Goal: Information Seeking & Learning: Learn about a topic

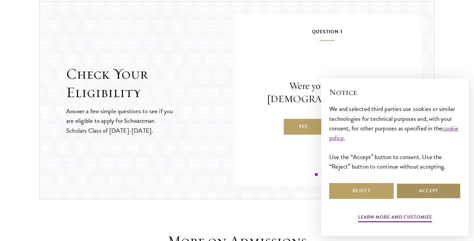
click at [421, 193] on button "Accept" at bounding box center [429, 191] width 65 height 16
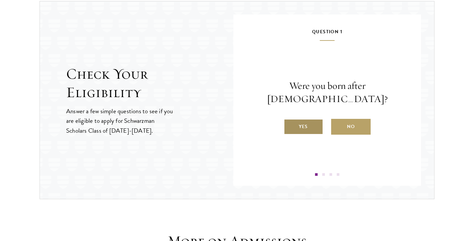
click at [301, 123] on label "Yes" at bounding box center [304, 127] width 40 height 16
click at [290, 123] on input "Yes" at bounding box center [287, 123] width 6 height 6
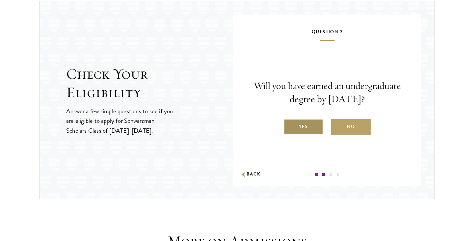
click at [308, 133] on label "Yes" at bounding box center [304, 127] width 40 height 16
click at [290, 125] on input "Yes" at bounding box center [287, 123] width 6 height 6
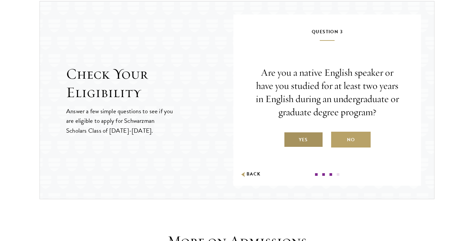
click at [310, 139] on label "Yes" at bounding box center [304, 140] width 40 height 16
click at [290, 139] on input "Yes" at bounding box center [287, 136] width 6 height 6
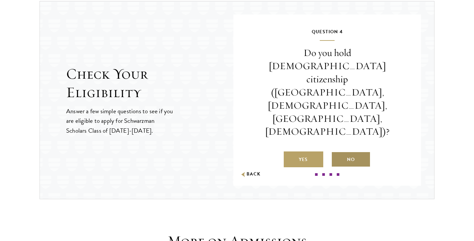
click at [345, 151] on label "No" at bounding box center [351, 159] width 40 height 16
click at [337, 152] on input "No" at bounding box center [334, 155] width 6 height 6
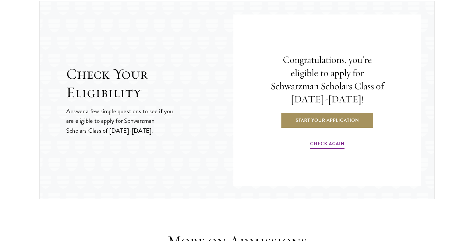
click at [337, 120] on link "Start Your Application" at bounding box center [327, 120] width 93 height 16
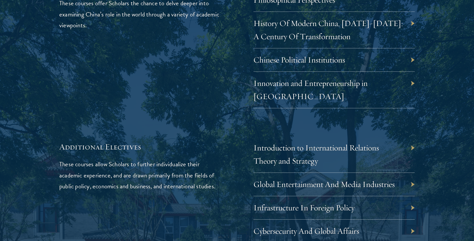
scroll to position [2002, 0]
click at [334, 226] on link "Cybersecurity And Global Affairs" at bounding box center [312, 231] width 106 height 10
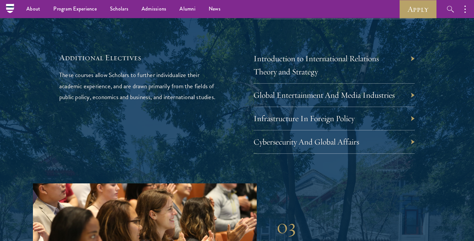
scroll to position [1986, 0]
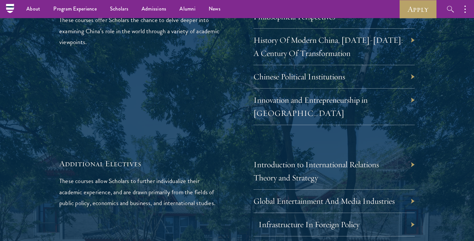
click at [323, 219] on link "Infrastructure In Foreign Policy" at bounding box center [309, 224] width 101 height 10
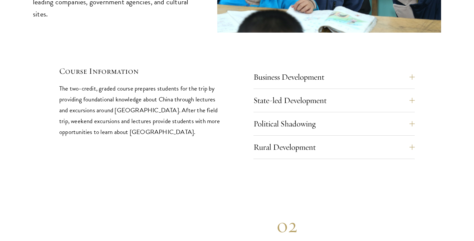
scroll to position [2793, 0]
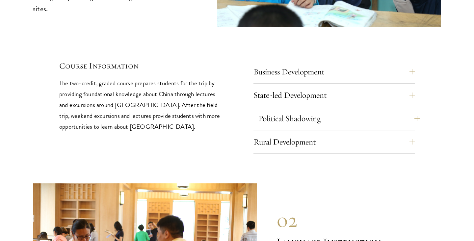
click at [417, 111] on button "Political Shadowing" at bounding box center [339, 119] width 161 height 16
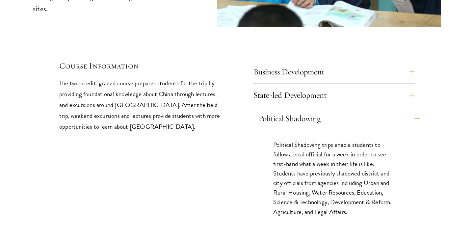
click at [416, 111] on button "Political Shadowing" at bounding box center [339, 119] width 161 height 16
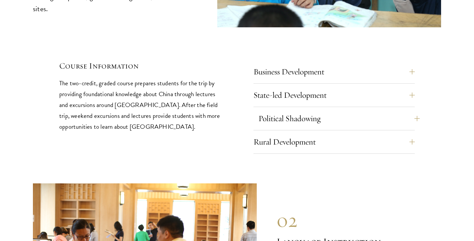
click at [412, 111] on button "Political Shadowing" at bounding box center [339, 119] width 161 height 16
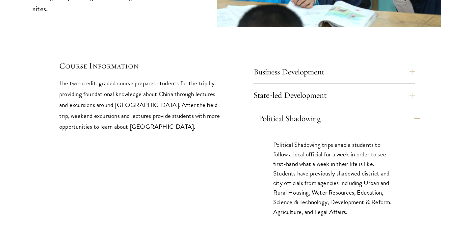
click at [412, 111] on button "Political Shadowing" at bounding box center [339, 119] width 161 height 16
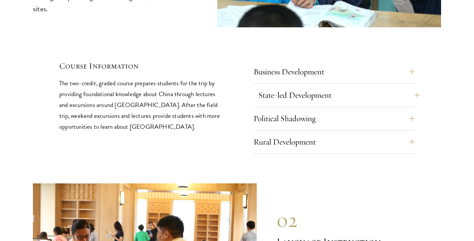
click at [411, 87] on button "State-led Development" at bounding box center [339, 95] width 161 height 16
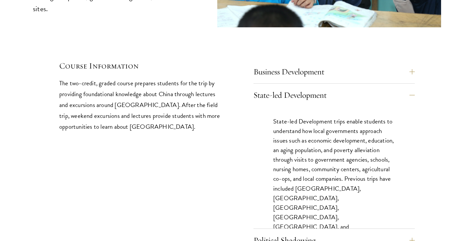
click at [416, 41] on div "01 Deep Dive in China 01 Deep Dive in China The hallmark of the Deep Dive cours…" at bounding box center [237, 67] width 408 height 416
click at [414, 64] on button "Business Development" at bounding box center [339, 72] width 161 height 16
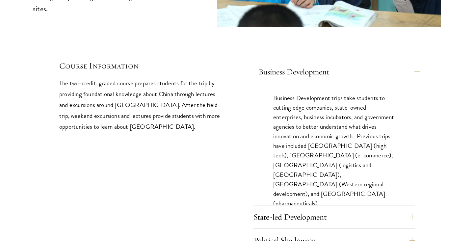
click at [414, 64] on button "Business Development" at bounding box center [339, 72] width 161 height 16
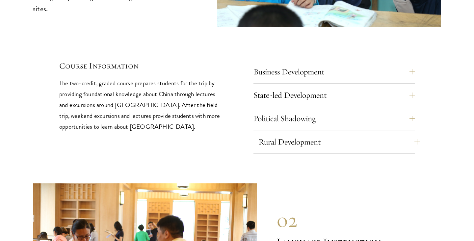
click at [418, 134] on button "Rural Development" at bounding box center [339, 142] width 161 height 16
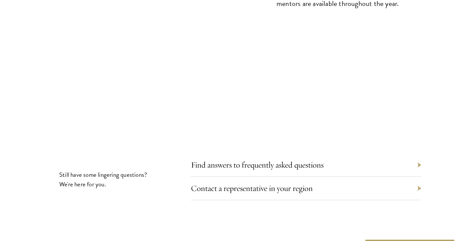
scroll to position [3661, 0]
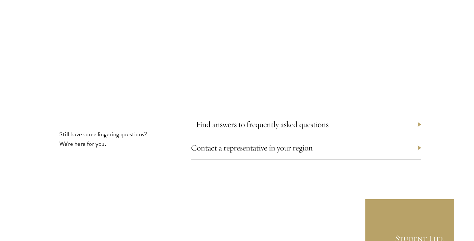
click at [306, 119] on link "Find answers to frequently asked questions" at bounding box center [262, 124] width 133 height 10
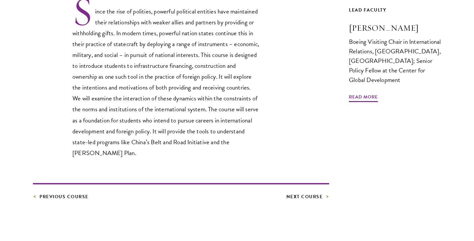
scroll to position [234, 0]
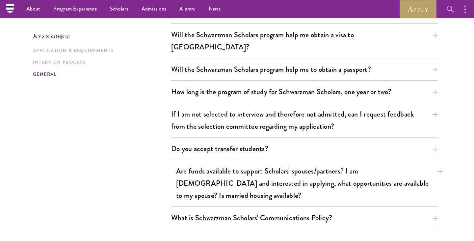
scroll to position [964, 0]
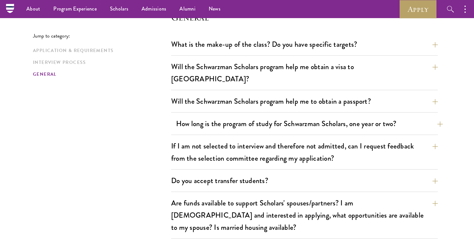
click at [273, 116] on button "How long is the program of study for Schwarzman Scholars, one year or two?" at bounding box center [309, 123] width 267 height 15
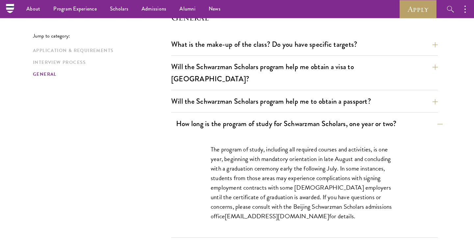
click at [273, 116] on button "How long is the program of study for Schwarzman Scholars, one year or two?" at bounding box center [309, 123] width 267 height 15
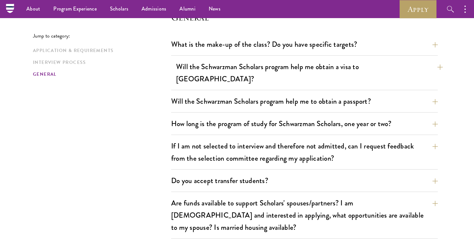
click at [274, 68] on button "Will the Schwarzman Scholars program help me obtain a visa to China?" at bounding box center [309, 72] width 267 height 27
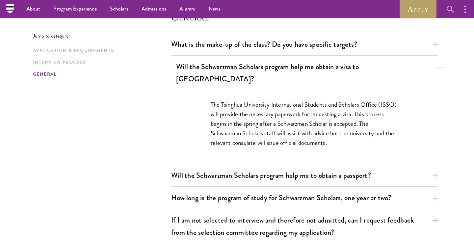
click at [274, 68] on button "Will the Schwarzman Scholars program help me obtain a visa to China?" at bounding box center [309, 72] width 267 height 27
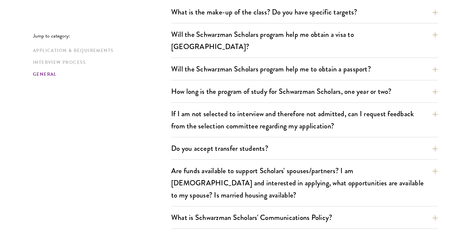
scroll to position [997, 0]
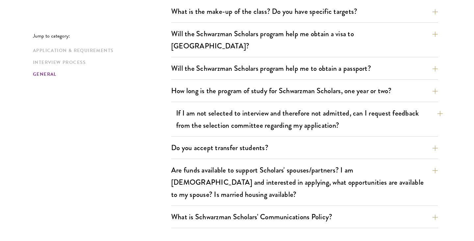
click at [266, 106] on button "If I am not selected to interview and therefore not admitted, can I request fee…" at bounding box center [309, 119] width 267 height 27
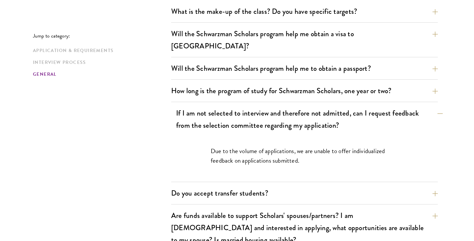
click at [265, 106] on button "If I am not selected to interview and therefore not admitted, can I request fee…" at bounding box center [309, 119] width 267 height 27
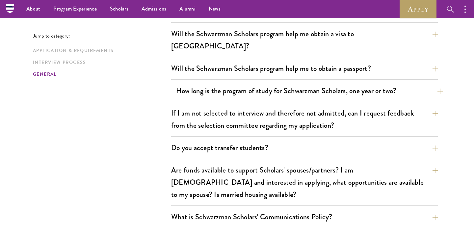
scroll to position [942, 0]
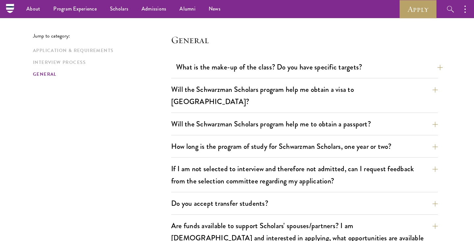
click at [259, 70] on button "What is the make-up of the class? Do you have specific targets?" at bounding box center [309, 67] width 267 height 15
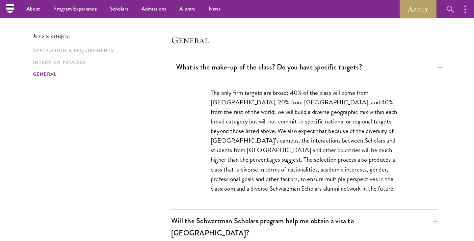
click at [259, 70] on button "What is the make-up of the class? Do you have specific targets?" at bounding box center [309, 67] width 267 height 15
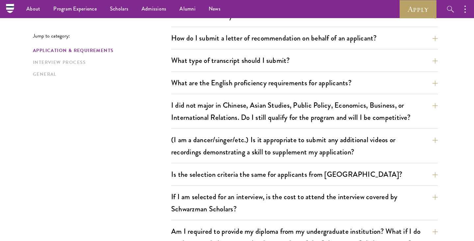
scroll to position [472, 0]
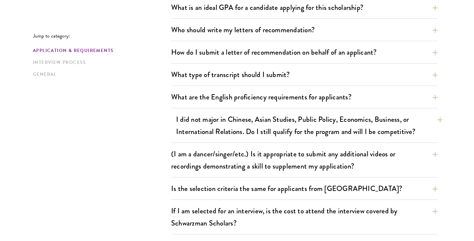
click at [295, 121] on button "I did not major in Chinese, Asian Studies, Public Policy, Economics, Business, …" at bounding box center [309, 125] width 267 height 27
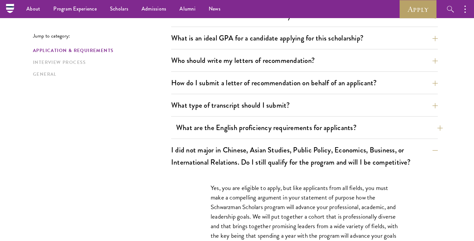
scroll to position [421, 0]
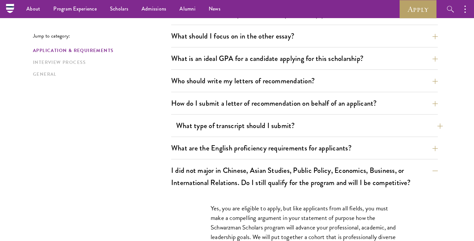
click at [277, 128] on button "What type of transcript should I submit?" at bounding box center [309, 125] width 267 height 15
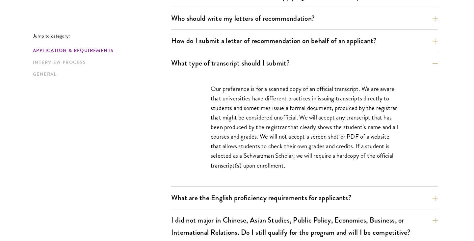
scroll to position [483, 0]
click at [270, 199] on button "What are the English proficiency requirements for applicants?" at bounding box center [309, 197] width 267 height 15
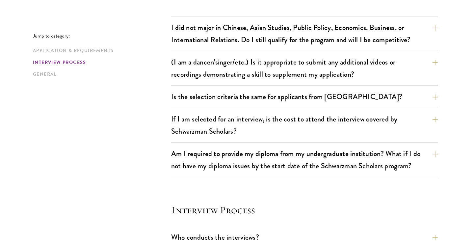
scroll to position [917, 0]
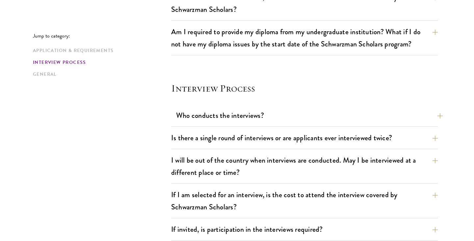
click at [231, 110] on button "Who conducts the interviews?" at bounding box center [309, 115] width 267 height 15
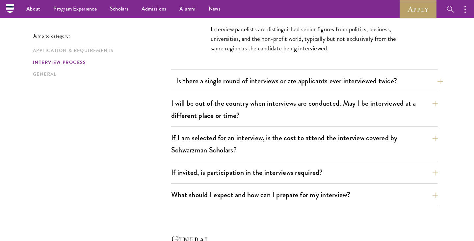
scroll to position [751, 0]
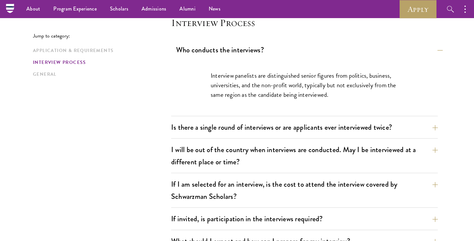
click at [438, 49] on button "Who conducts the interviews?" at bounding box center [309, 49] width 267 height 15
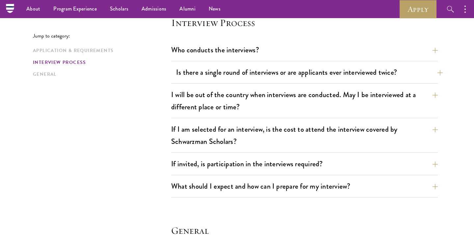
click at [437, 73] on button "Is there a single round of interviews or are applicants ever interviewed twice?" at bounding box center [309, 72] width 267 height 15
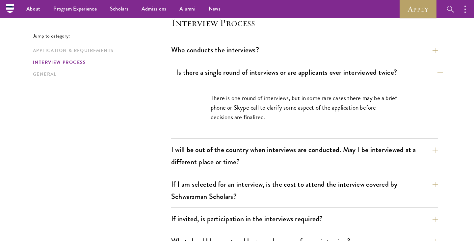
click at [437, 73] on button "Is there a single round of interviews or are applicants ever interviewed twice?" at bounding box center [309, 72] width 267 height 15
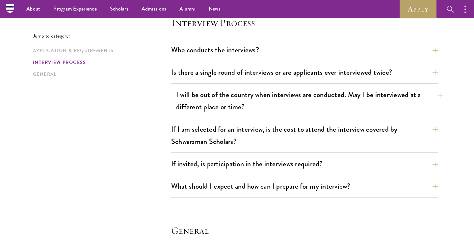
click at [431, 93] on button "I will be out of the country when interviews are conducted. May I be interviewe…" at bounding box center [309, 100] width 267 height 27
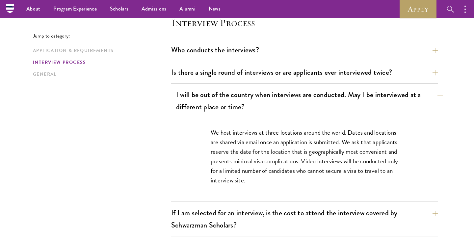
click at [440, 96] on button "I will be out of the country when interviews are conducted. May I be interviewe…" at bounding box center [309, 100] width 267 height 27
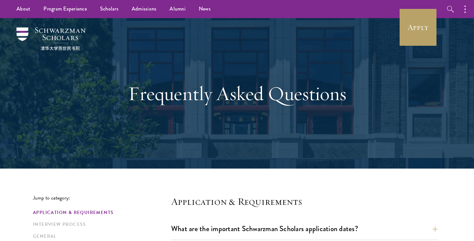
scroll to position [0, 0]
click at [464, 11] on button "button" at bounding box center [467, 9] width 14 height 18
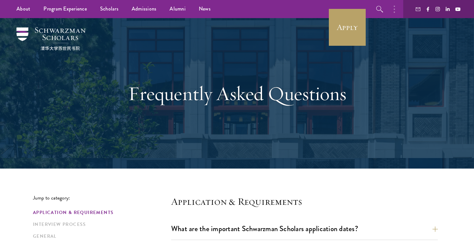
click at [395, 10] on icon "button" at bounding box center [394, 9] width 1 height 8
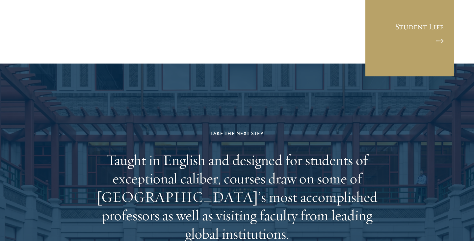
scroll to position [3803, 0]
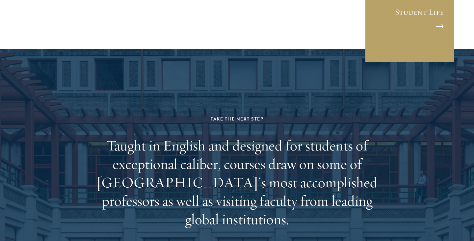
click at [231, 193] on div "Take the Next Step Taught in English and designed for students of exceptional c…" at bounding box center [237, 187] width 306 height 145
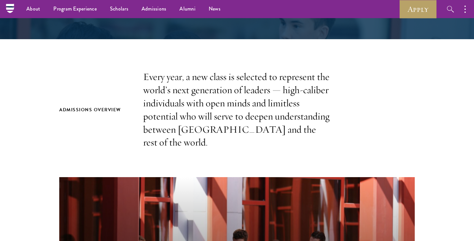
scroll to position [20, 0]
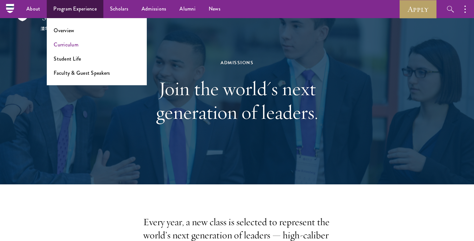
click at [70, 43] on link "Curriculum" at bounding box center [66, 45] width 25 height 8
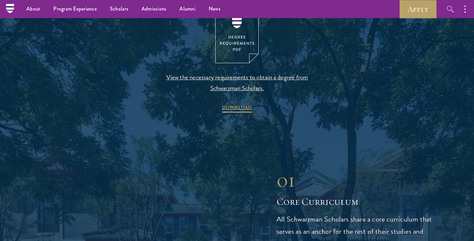
scroll to position [723, 0]
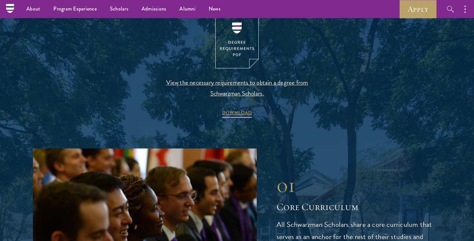
click at [241, 41] on img at bounding box center [236, 41] width 43 height 56
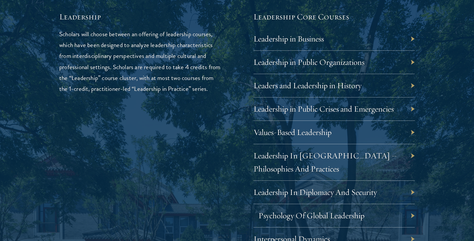
scroll to position [1187, 0]
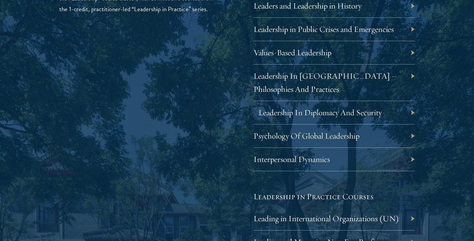
click at [308, 110] on link "Leadership In Diplomacy And Security" at bounding box center [321, 112] width 124 height 10
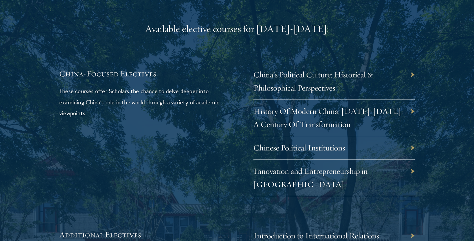
scroll to position [2017, 0]
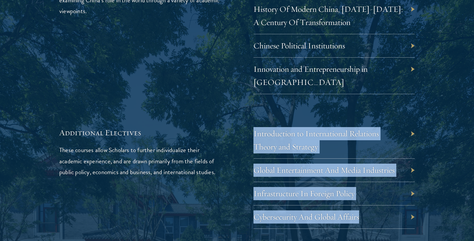
drag, startPoint x: 439, startPoint y: 192, endPoint x: 251, endPoint y: 108, distance: 206.1
copy div "Introduction to International Relations Theory and Strategy Global Entertainmen…"
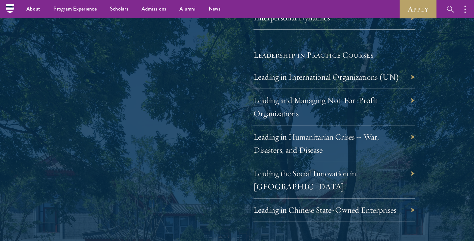
scroll to position [1306, 0]
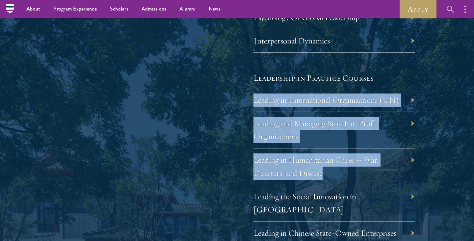
drag, startPoint x: 243, startPoint y: 151, endPoint x: 327, endPoint y: 171, distance: 86.7
click at [327, 171] on div "Leadership Scholars will choose between an offering of leadership courses, whic…" at bounding box center [237, 29] width 356 height 432
copy div "Leading in International Organizations (UN) Leading and Managing Not-For-Profit…"
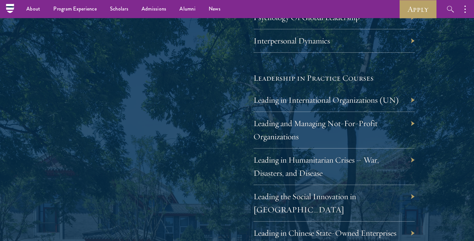
click at [110, 164] on div "Leadership Scholars will choose between an offering of leadership courses, whic…" at bounding box center [139, 29] width 161 height 432
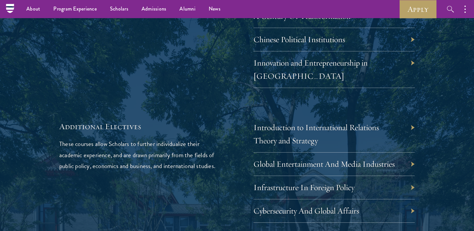
scroll to position [1180, 0]
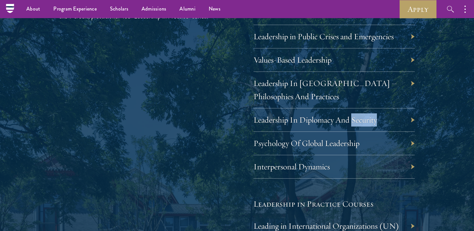
click at [237, 125] on div "Leadership Scholars will choose between an offering of leadership courses, whic…" at bounding box center [237, 155] width 356 height 432
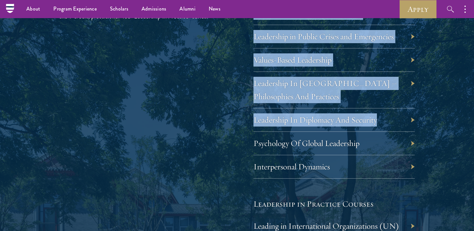
drag, startPoint x: 232, startPoint y: 121, endPoint x: 378, endPoint y: 120, distance: 146.6
click at [378, 120] on div "Leadership Scholars will choose between an offering of leadership courses, whic…" at bounding box center [237, 155] width 356 height 432
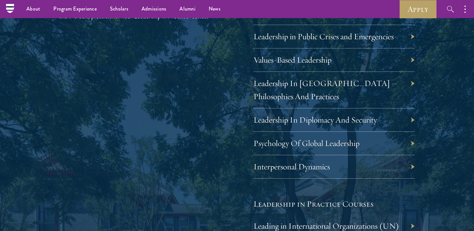
click at [435, 110] on div "01 Core Curriculum 01 Core Curriculum All Schwarzman Scholars share a core curr…" at bounding box center [237, 109] width 408 height 834
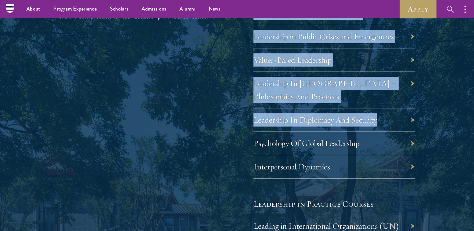
drag, startPoint x: 249, startPoint y: 117, endPoint x: 344, endPoint y: 122, distance: 95.7
click at [344, 122] on div "Leadership Scholars will choose between an offering of leadership courses, whic…" at bounding box center [237, 155] width 356 height 432
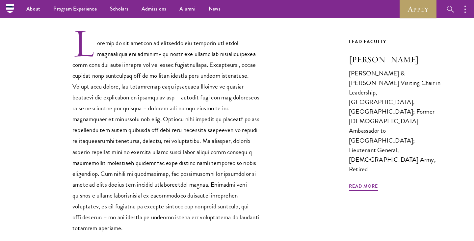
scroll to position [199, 0]
